Goal: Information Seeking & Learning: Learn about a topic

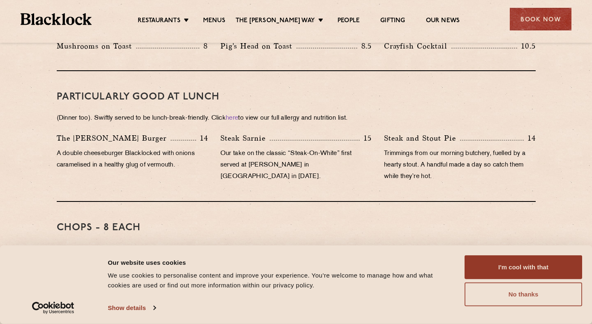
click at [505, 298] on button "No thanks" at bounding box center [522, 294] width 117 height 24
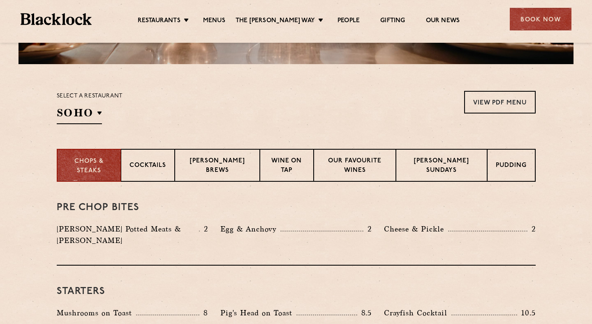
scroll to position [235, 0]
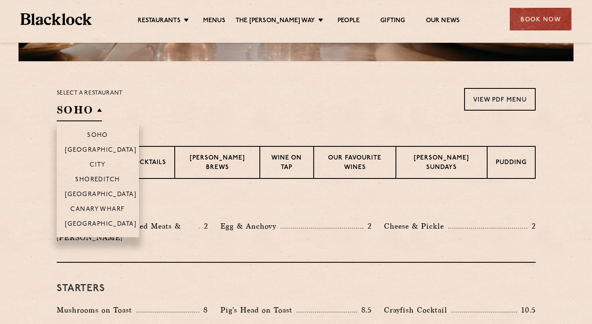
click at [101, 110] on h2 "SOHO" at bounding box center [79, 112] width 45 height 18
click at [99, 175] on li "Shoreditch" at bounding box center [98, 179] width 82 height 15
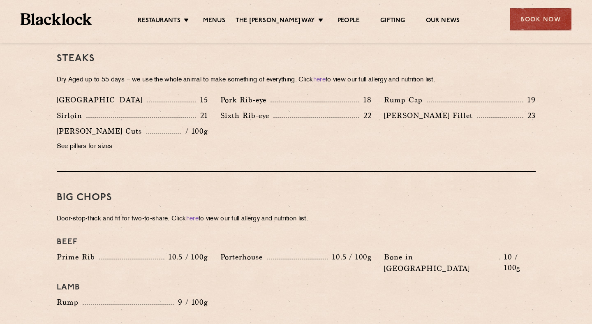
scroll to position [777, 0]
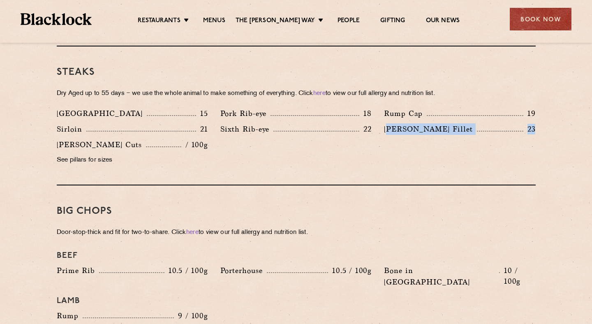
drag, startPoint x: 534, startPoint y: 118, endPoint x: 390, endPoint y: 117, distance: 144.2
click at [390, 123] on div "[PERSON_NAME] Fillet 23" at bounding box center [459, 129] width 151 height 12
click at [386, 123] on p "[PERSON_NAME] Fillet" at bounding box center [430, 129] width 93 height 12
drag, startPoint x: 386, startPoint y: 117, endPoint x: 550, endPoint y: 118, distance: 163.9
click at [553, 120] on section "Pre Chop Bites [PERSON_NAME] Potted Meats & Kimchi 2 Egg & Anchovy 2 Cheese & P…" at bounding box center [296, 240] width 592 height 1209
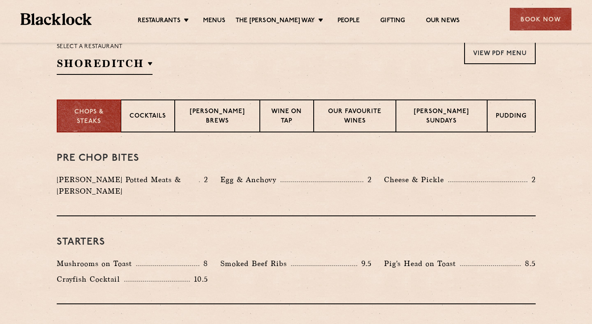
scroll to position [282, 0]
